Goal: Find specific page/section: Find specific page/section

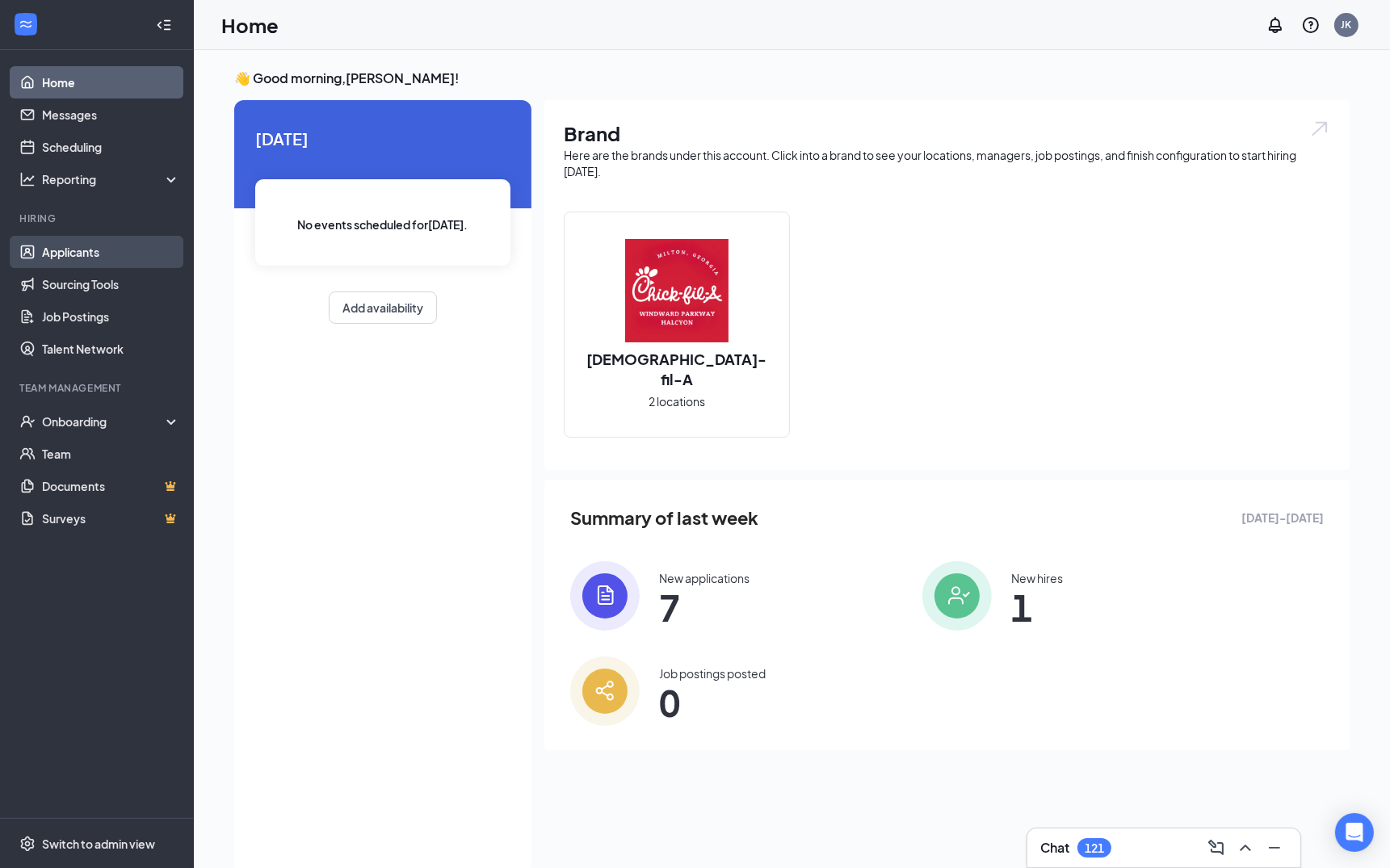
click at [65, 248] on link "Applicants" at bounding box center [111, 252] width 138 height 32
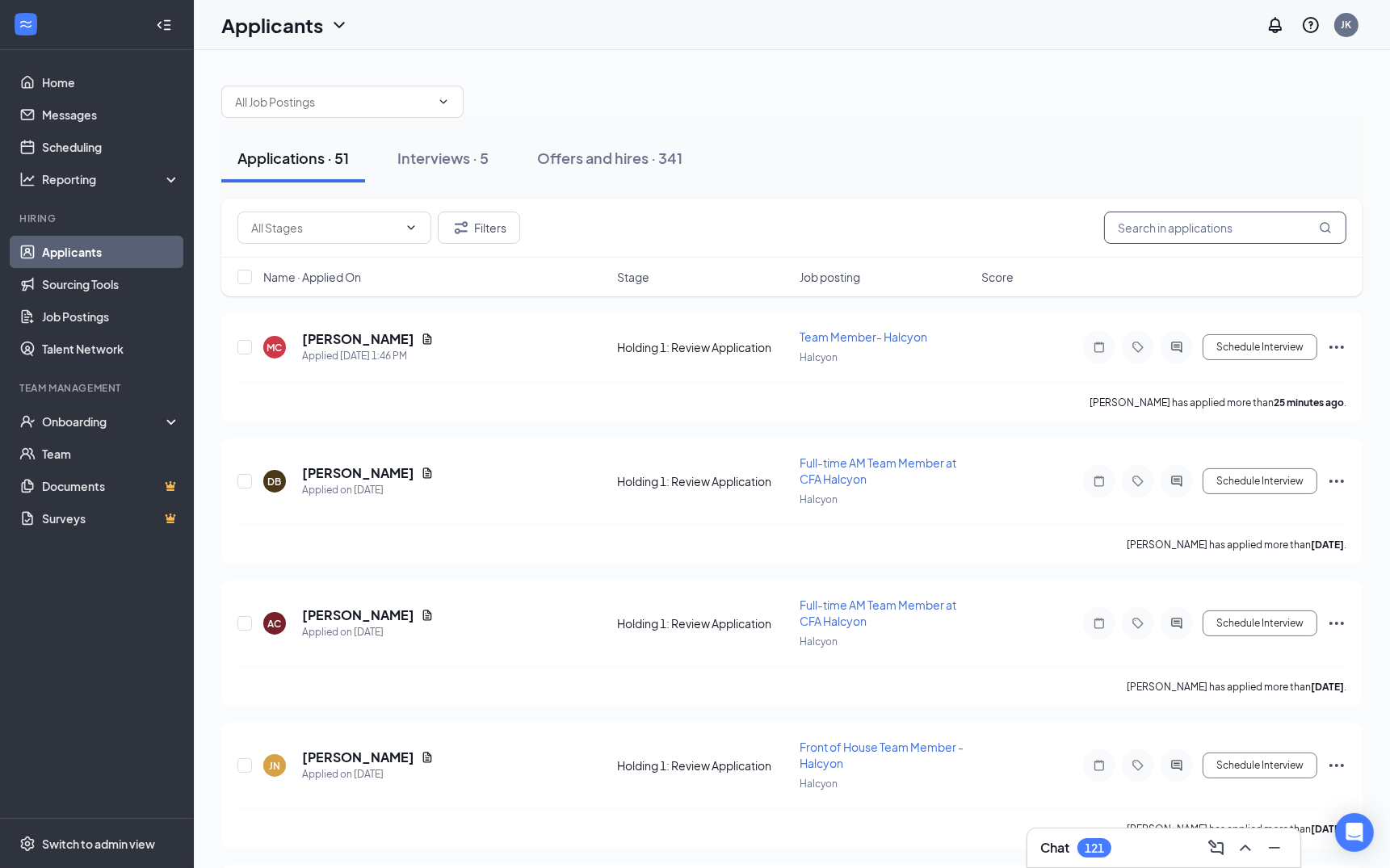
click at [1217, 224] on input "text" at bounding box center [1225, 227] width 242 height 32
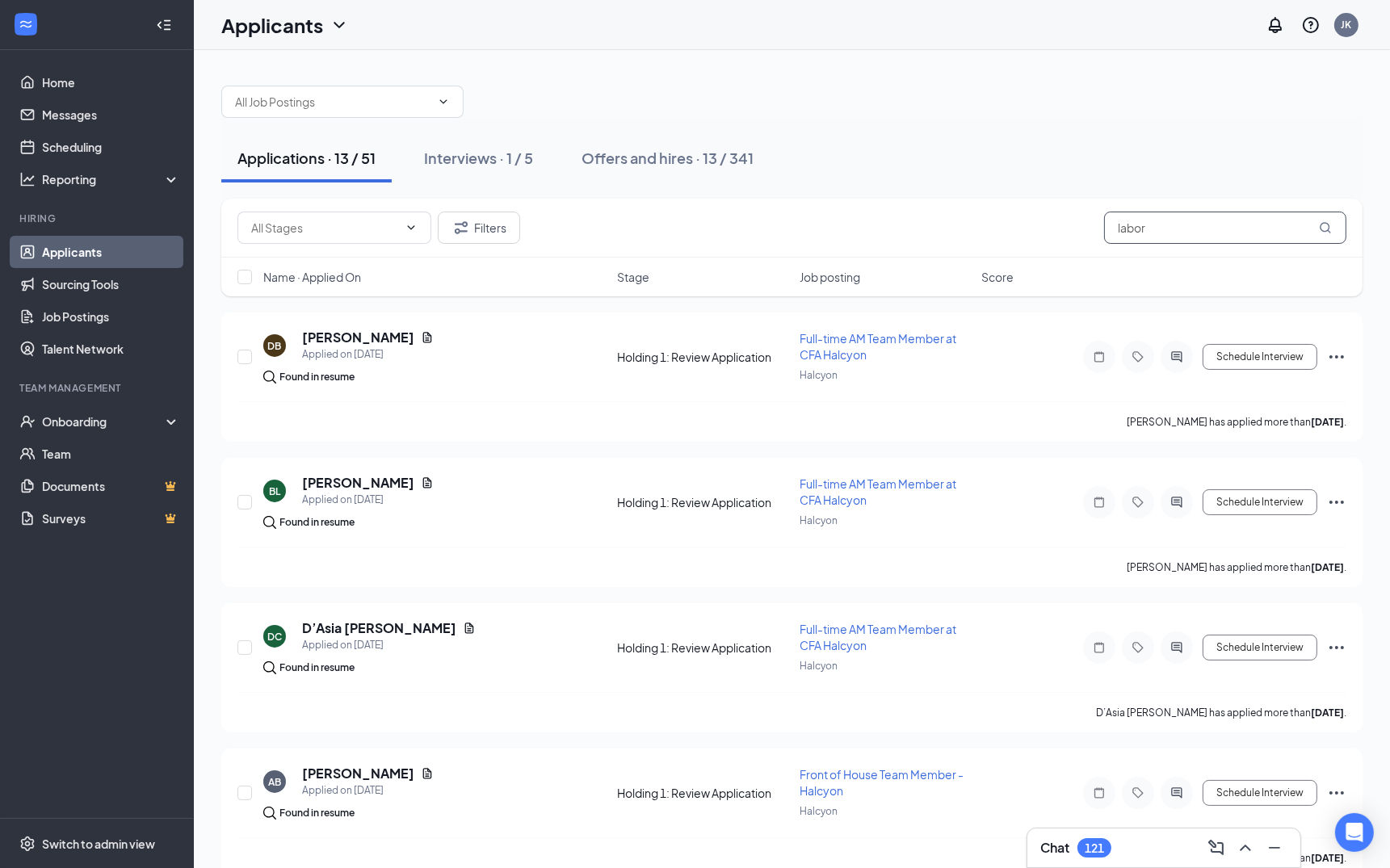
click at [1183, 232] on input "labor" at bounding box center [1225, 227] width 242 height 32
type input "[PERSON_NAME]"
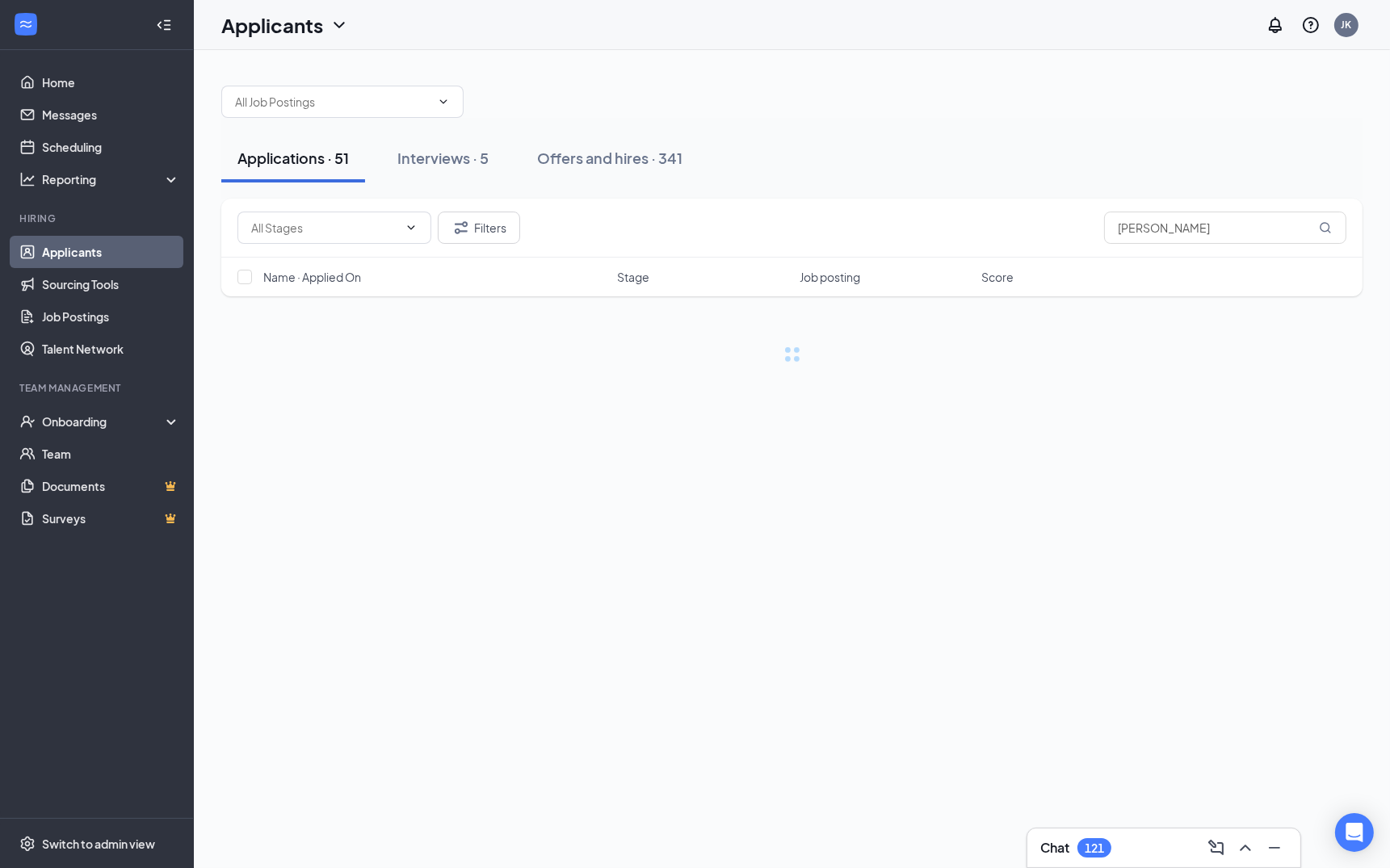
click at [865, 192] on div "Applications · 51 Interviews · 5 Offers and hires · 341" at bounding box center [792, 157] width 1141 height 81
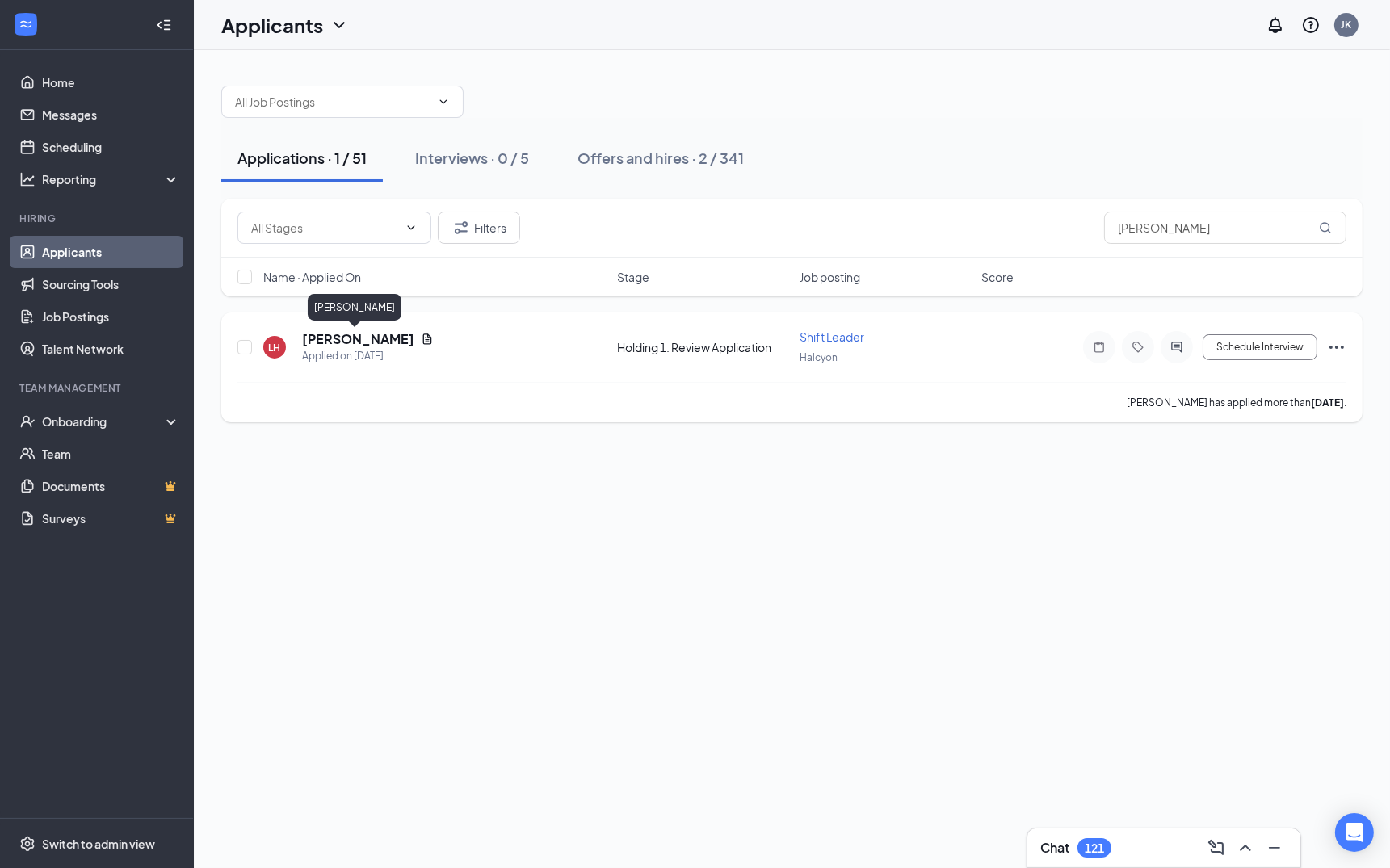
click at [363, 334] on h5 "[PERSON_NAME]" at bounding box center [358, 339] width 112 height 17
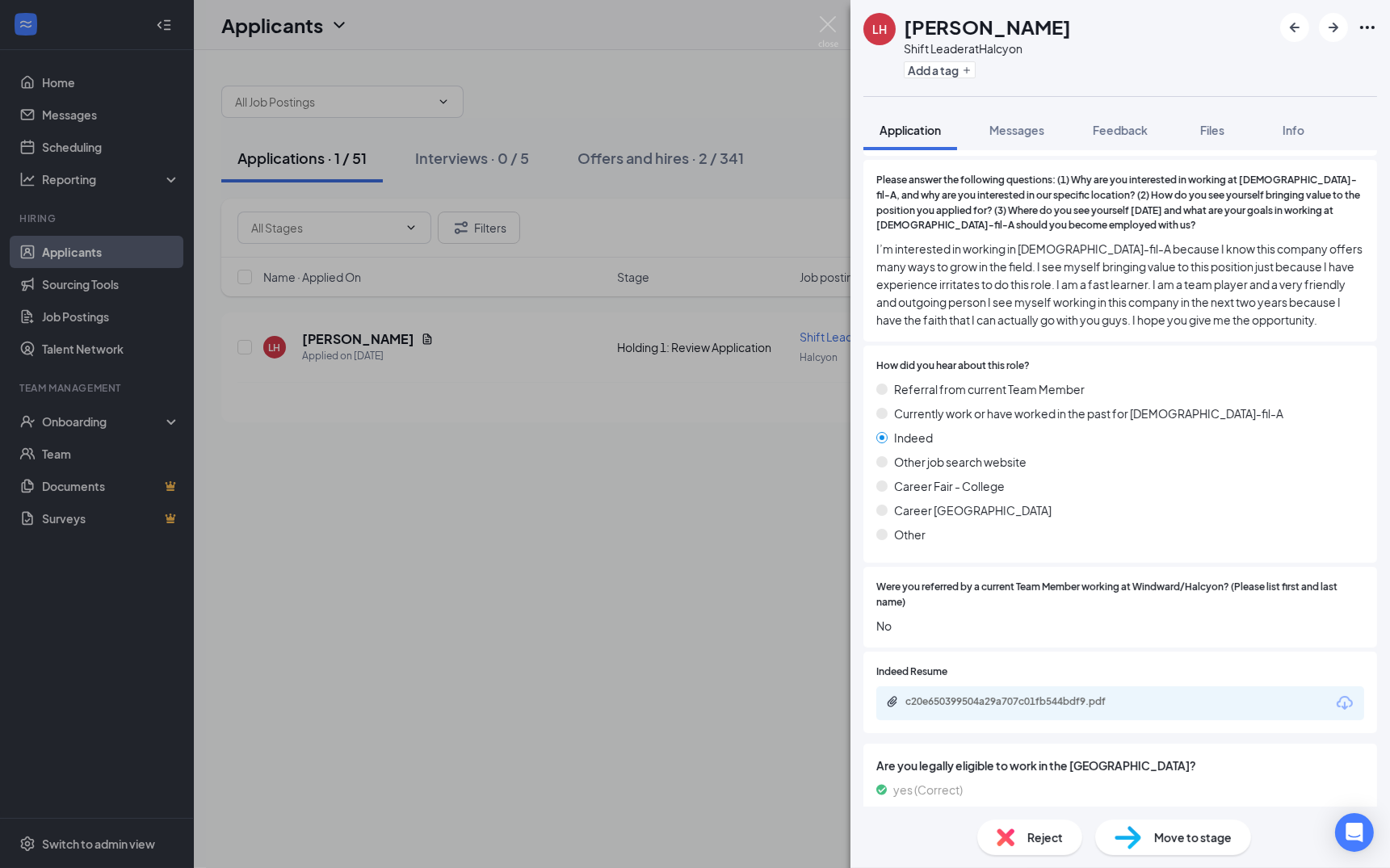
scroll to position [1758, 0]
